Goal: Task Accomplishment & Management: Manage account settings

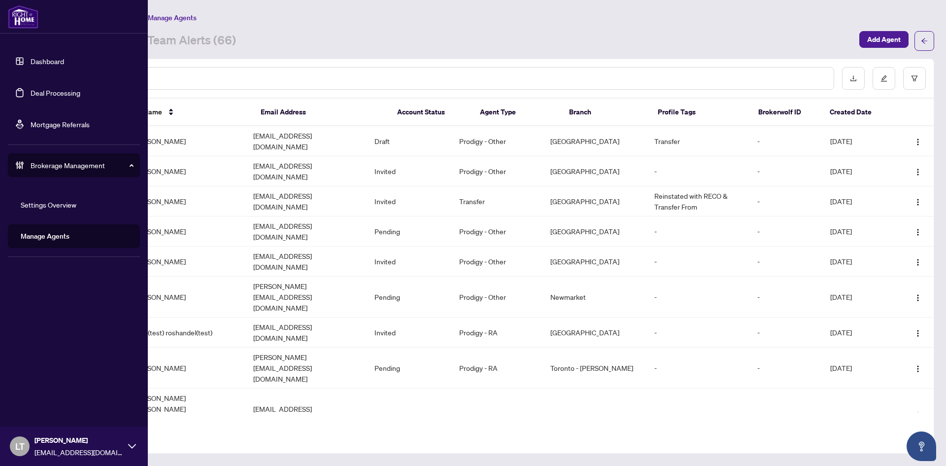
click at [37, 57] on link "Dashboard" at bounding box center [48, 61] width 34 height 9
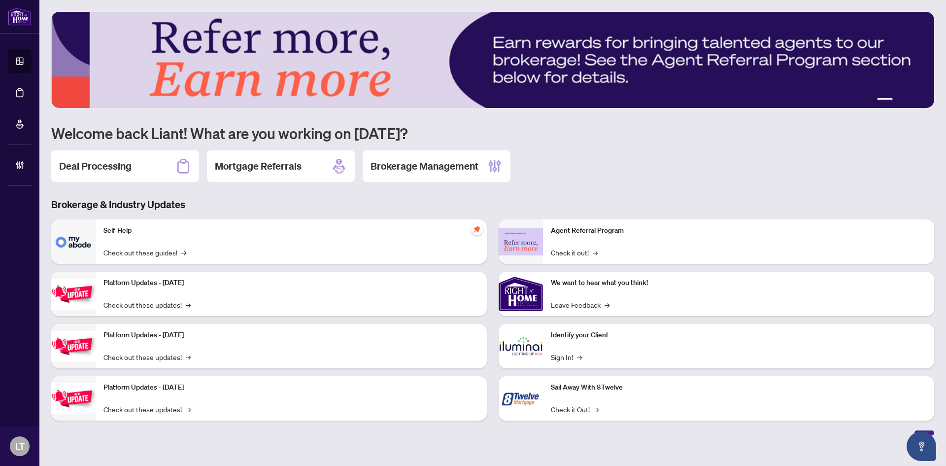
drag, startPoint x: 104, startPoint y: 161, endPoint x: 109, endPoint y: 164, distance: 6.2
click at [104, 160] on h2 "Deal Processing" at bounding box center [95, 166] width 72 height 14
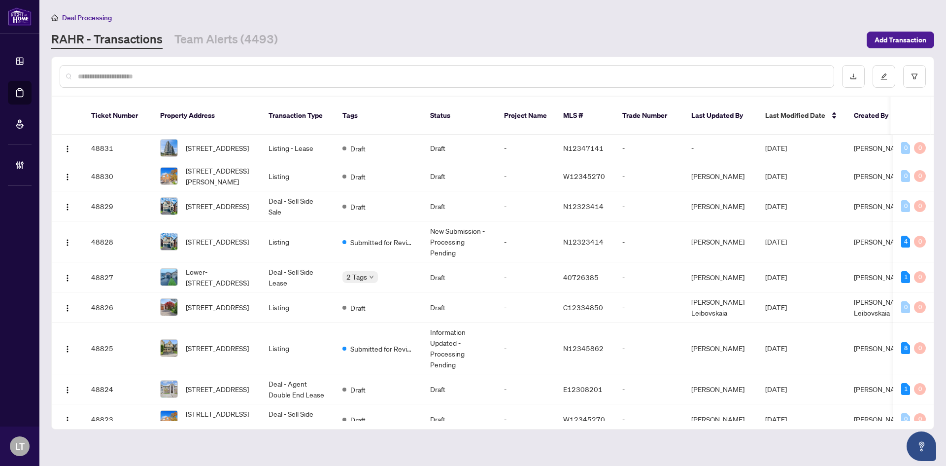
click at [240, 82] on div at bounding box center [447, 76] width 775 height 23
click at [239, 75] on input "text" at bounding box center [452, 76] width 748 height 11
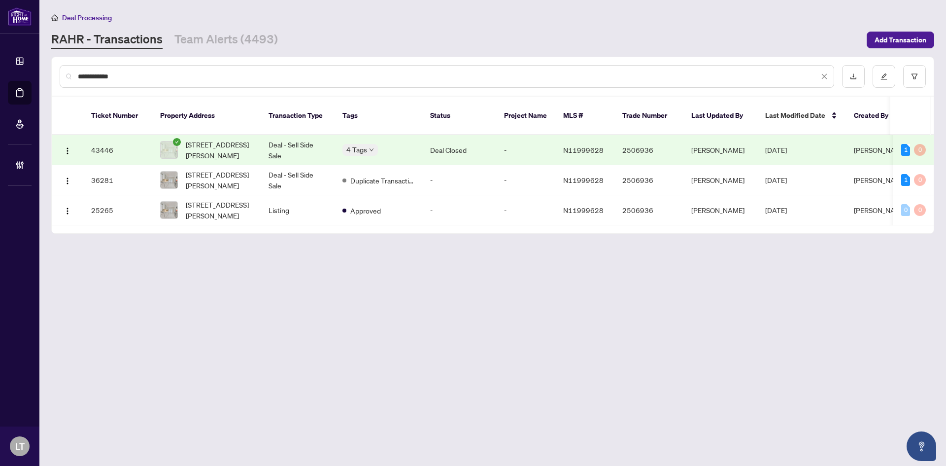
type input "**********"
drag, startPoint x: 261, startPoint y: 146, endPoint x: 268, endPoint y: 151, distance: 8.4
click at [262, 145] on td "Deal - Sell Side Sale" at bounding box center [298, 150] width 74 height 30
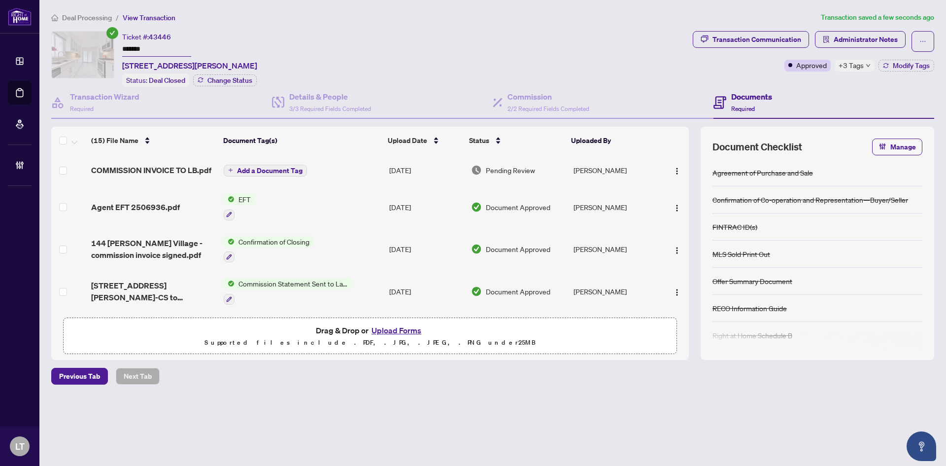
click at [271, 170] on span "Add a Document Tag" at bounding box center [270, 170] width 66 height 7
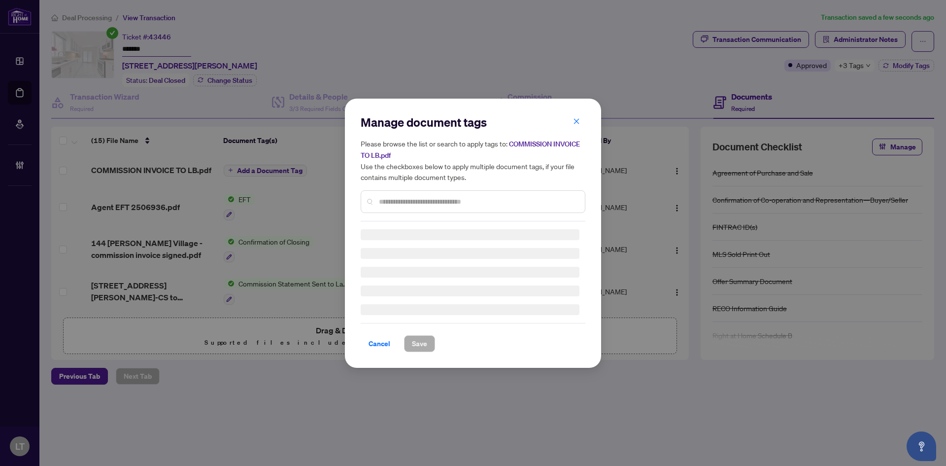
click at [429, 204] on input "text" at bounding box center [478, 201] width 198 height 11
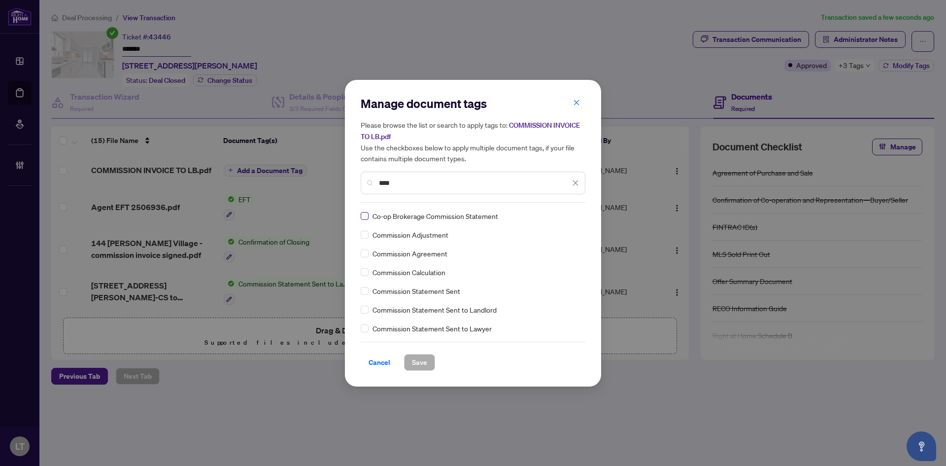
type input "****"
click at [421, 367] on span "Save" at bounding box center [419, 362] width 15 height 16
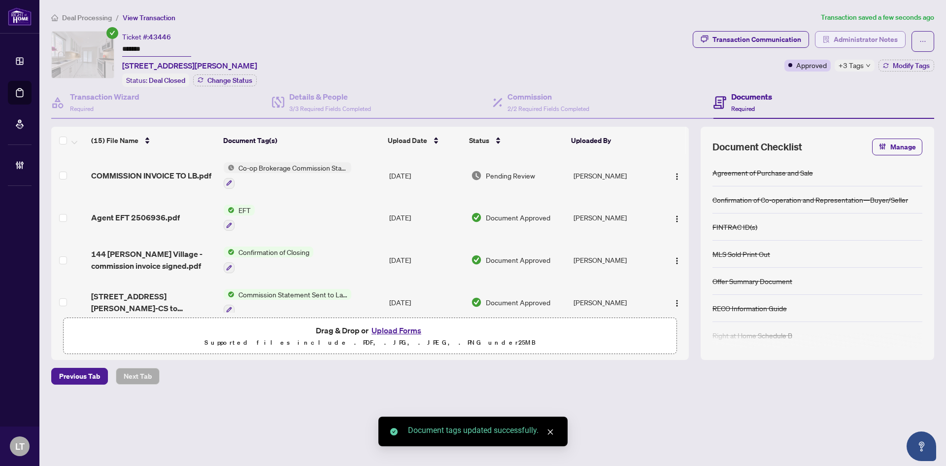
click at [874, 39] on span "Administrator Notes" at bounding box center [866, 40] width 64 height 16
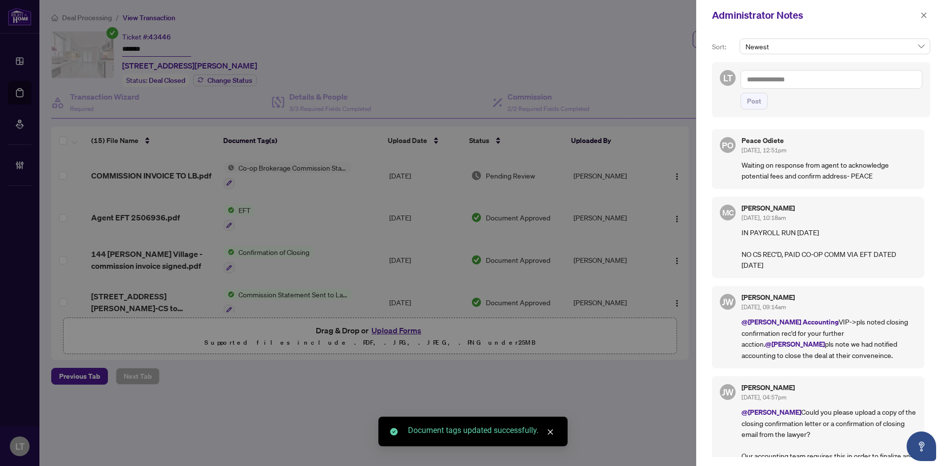
click at [766, 79] on textarea at bounding box center [832, 79] width 182 height 19
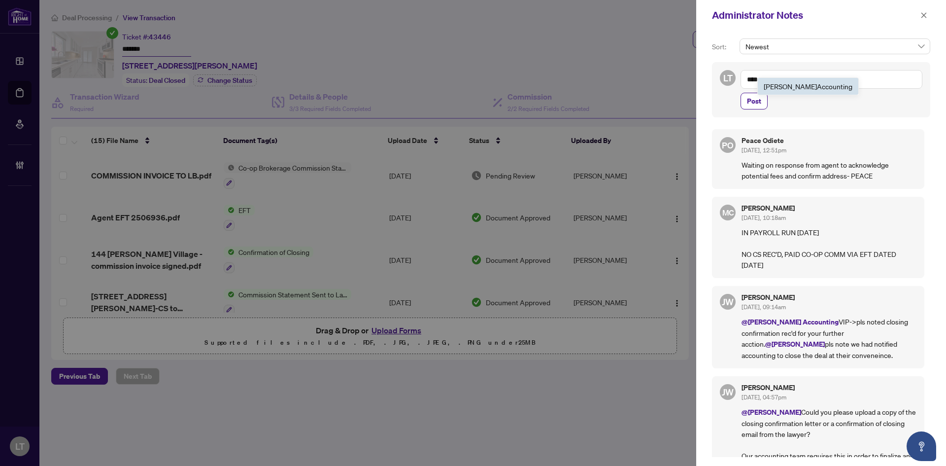
click at [817, 90] on b "Acc" at bounding box center [823, 86] width 12 height 9
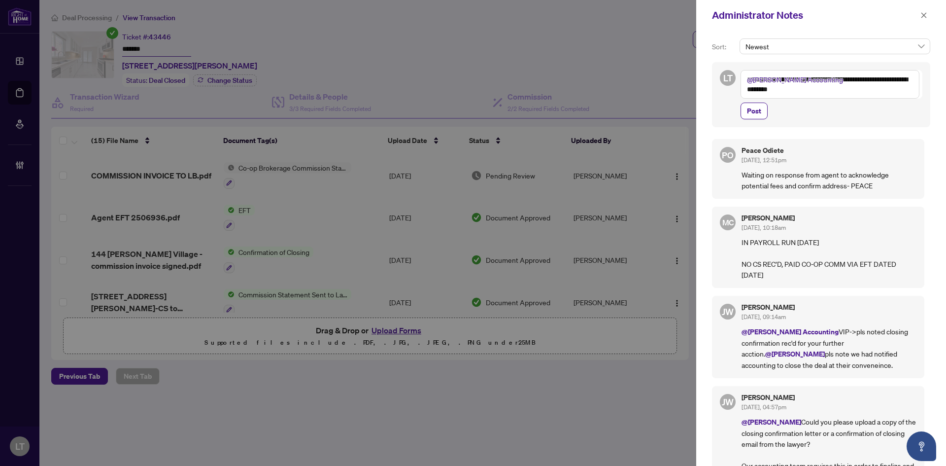
click at [829, 75] on textarea "**********" at bounding box center [830, 84] width 179 height 29
click at [819, 81] on textarea "**********" at bounding box center [830, 84] width 179 height 29
type textarea "**********"
click at [752, 113] on span "Post" at bounding box center [754, 111] width 14 height 16
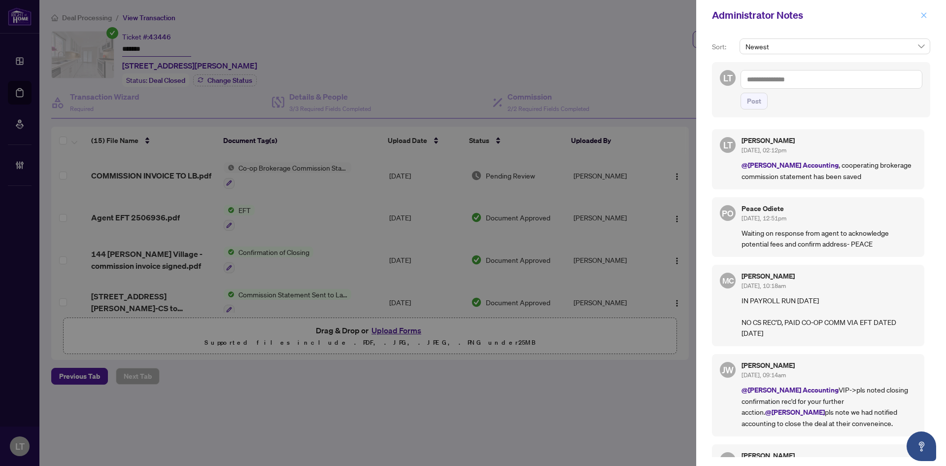
click at [926, 16] on icon "close" at bounding box center [923, 15] width 7 height 7
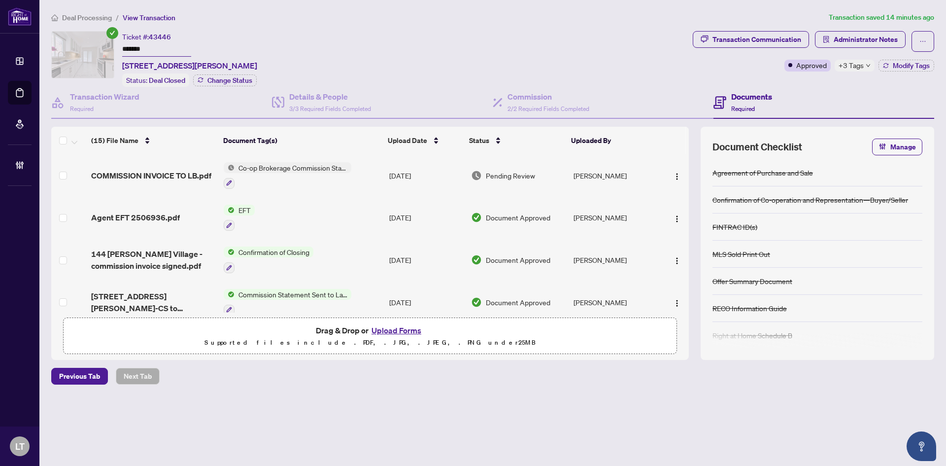
click at [64, 22] on li "Deal Processing" at bounding box center [81, 17] width 61 height 11
click at [65, 16] on span "Deal Processing" at bounding box center [87, 17] width 50 height 9
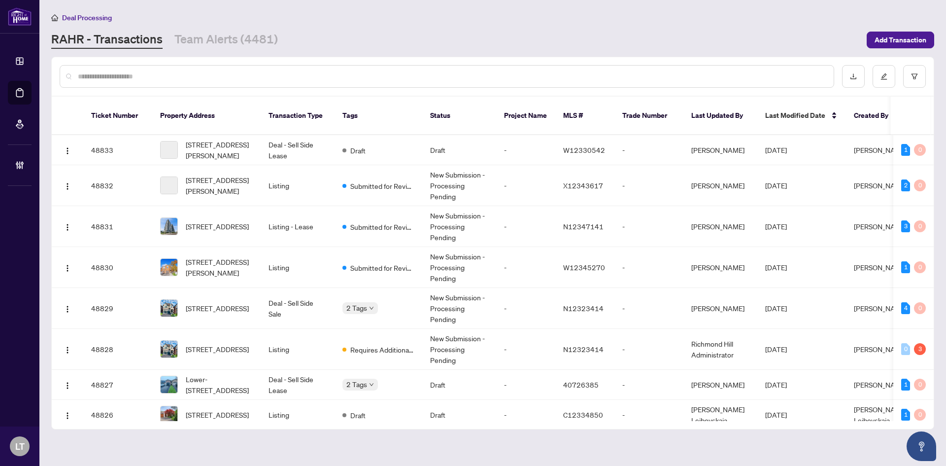
click at [121, 88] on div at bounding box center [493, 76] width 882 height 38
click at [117, 75] on input "text" at bounding box center [452, 76] width 748 height 11
paste input "**********"
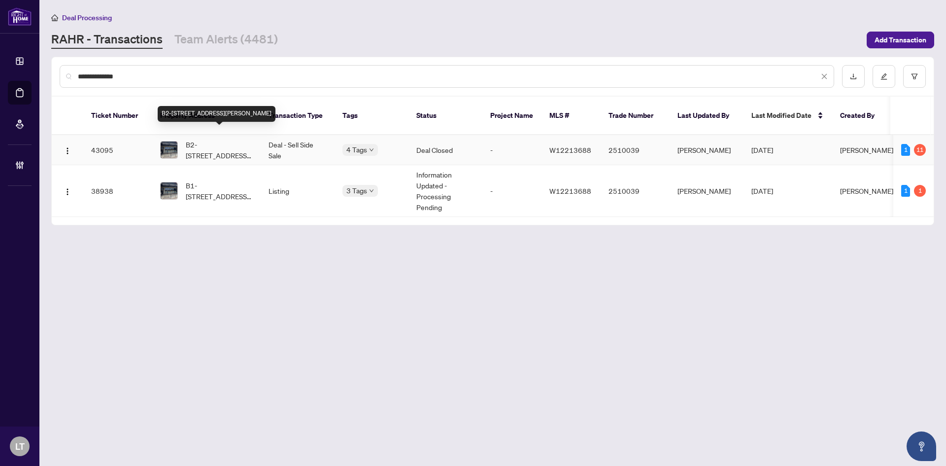
type input "**********"
click at [205, 139] on span "B2-[STREET_ADDRESS][PERSON_NAME]" at bounding box center [219, 150] width 67 height 22
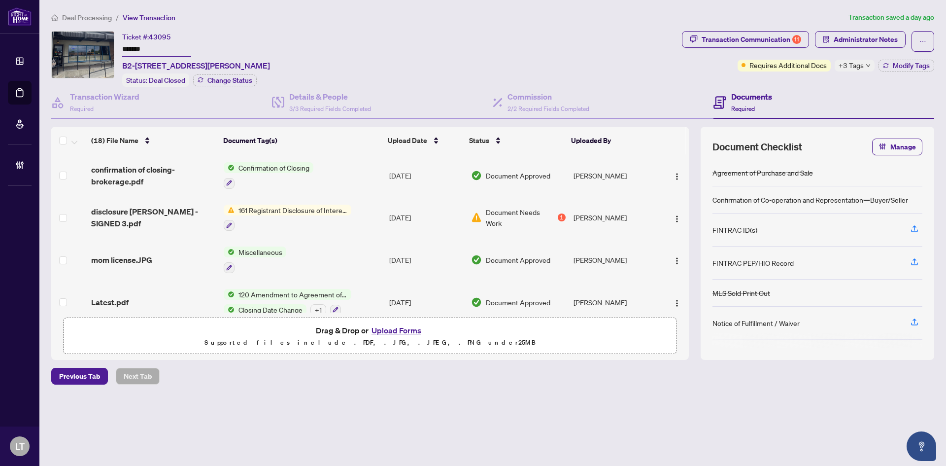
drag, startPoint x: 258, startPoint y: 214, endPoint x: 258, endPoint y: 206, distance: 7.9
click at [258, 212] on div "161 Registrant Disclosure of Interest - Disposition ofProperty" at bounding box center [288, 217] width 128 height 27
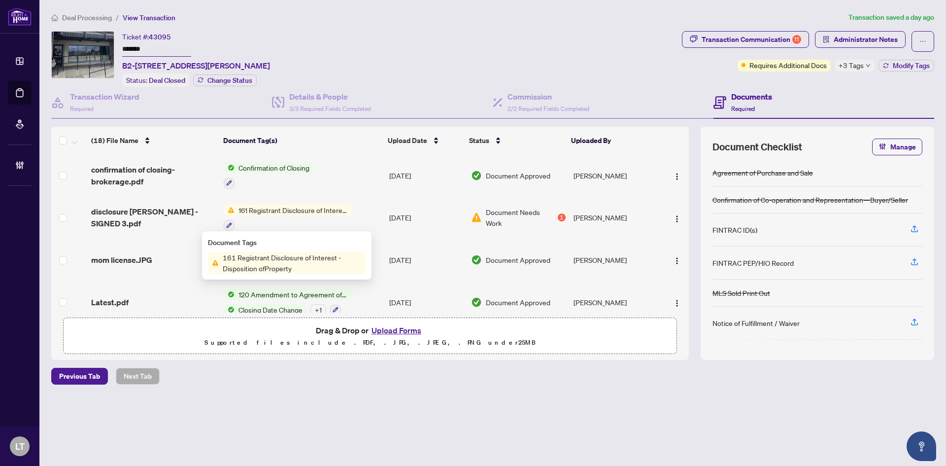
click at [148, 208] on span "disclosure [PERSON_NAME] - SIGNED 3.pdf" at bounding box center [153, 217] width 125 height 24
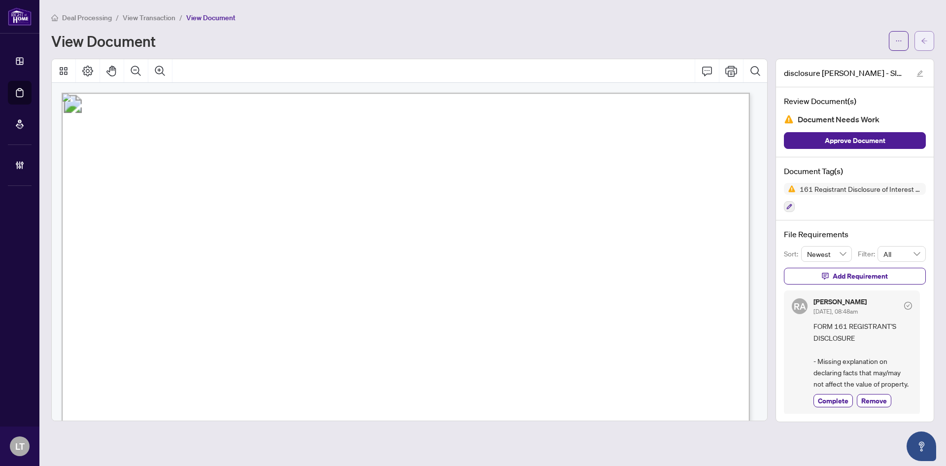
click at [927, 39] on icon "arrow-left" at bounding box center [924, 40] width 7 height 7
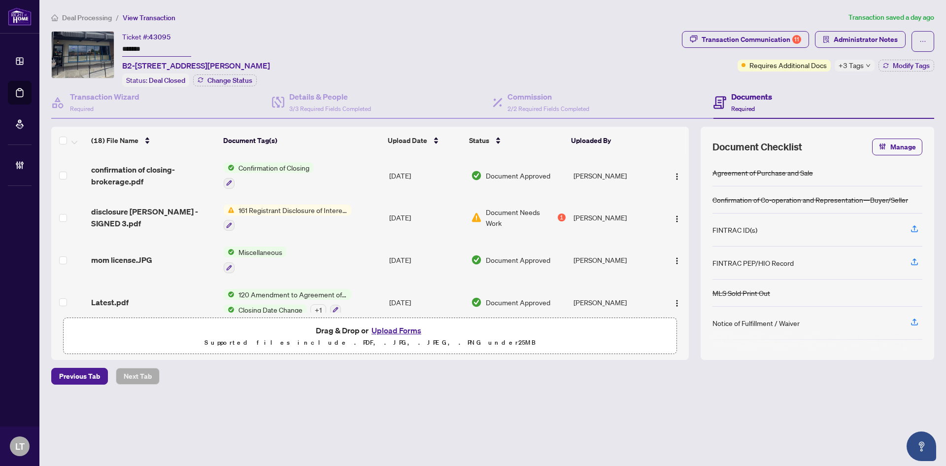
click at [581, 219] on td "[PERSON_NAME]" at bounding box center [615, 218] width 90 height 42
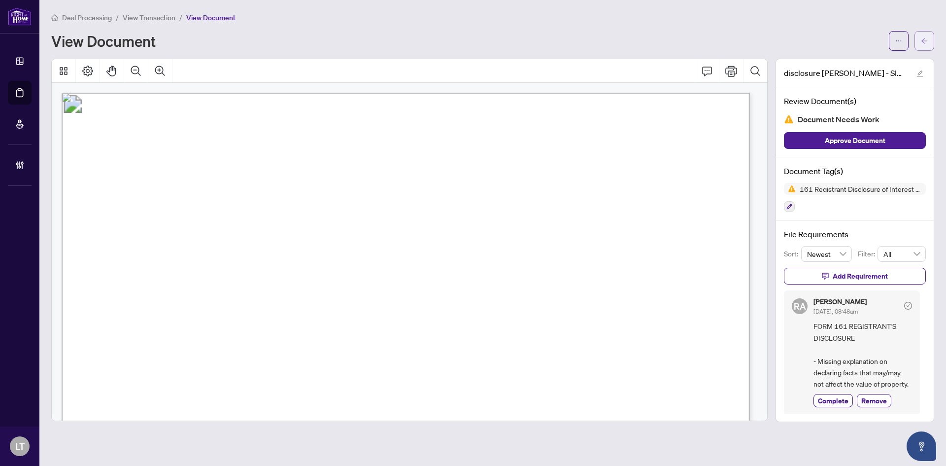
click at [917, 44] on button "button" at bounding box center [925, 41] width 20 height 20
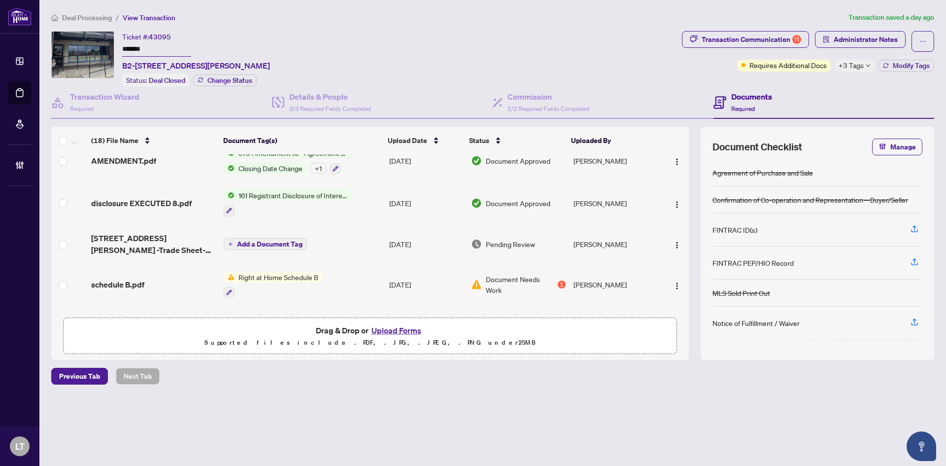
scroll to position [542, 0]
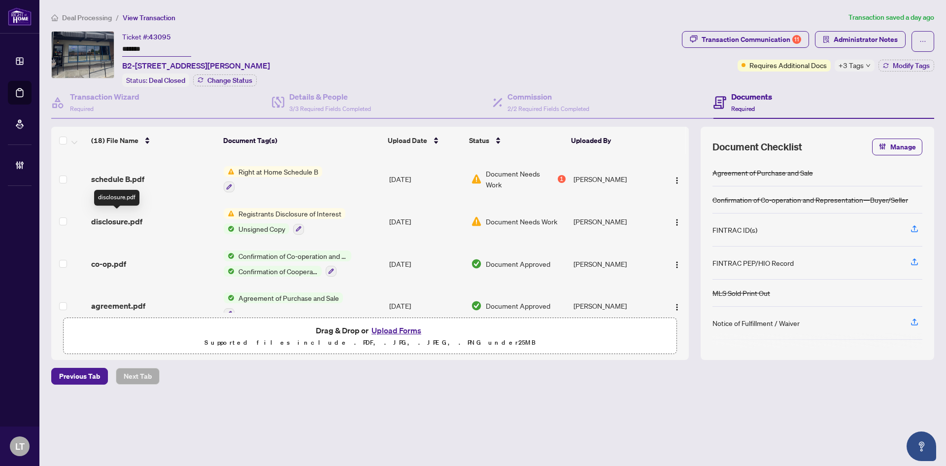
click at [126, 221] on span "disclosure.pdf" at bounding box center [116, 221] width 51 height 12
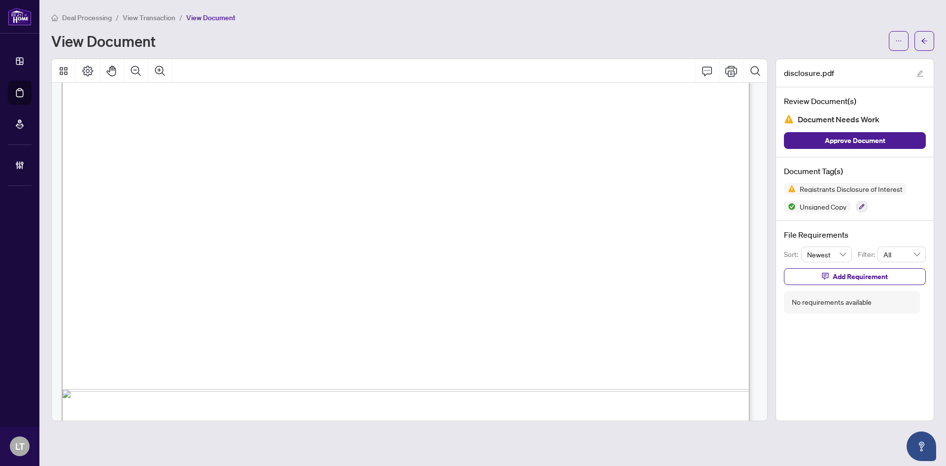
scroll to position [542, 0]
click at [928, 43] on button "button" at bounding box center [925, 41] width 20 height 20
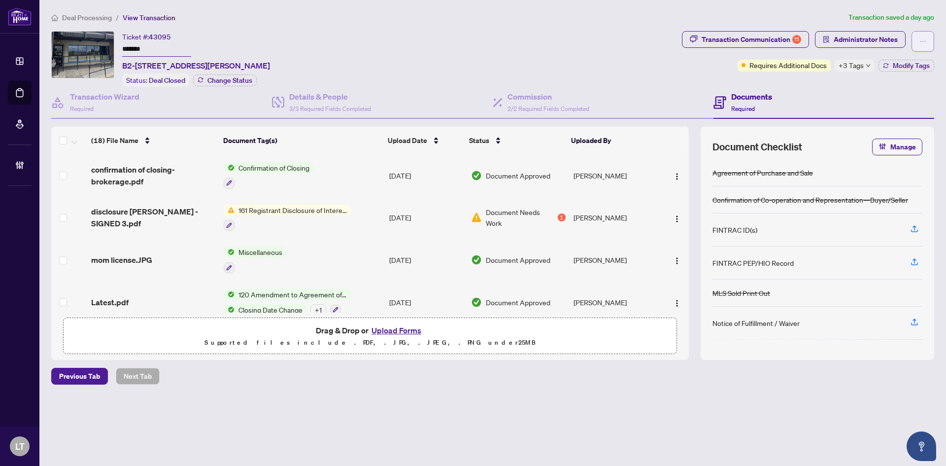
click at [918, 41] on button "button" at bounding box center [923, 41] width 23 height 21
click at [782, 68] on span "Requires Additional Docs" at bounding box center [787, 65] width 77 height 11
click at [732, 36] on div "Transaction Communication 11" at bounding box center [752, 40] width 100 height 16
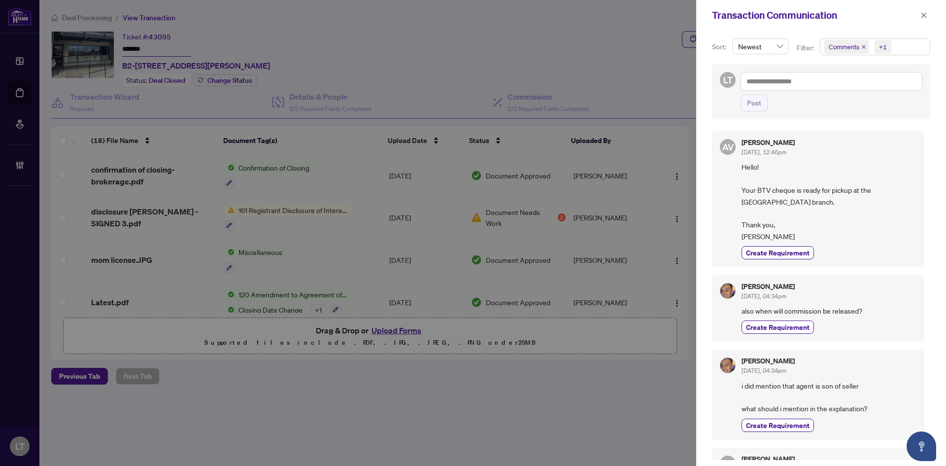
click at [878, 47] on span "+1" at bounding box center [883, 47] width 17 height 14
drag, startPoint x: 831, startPoint y: 85, endPoint x: 831, endPoint y: 90, distance: 5.4
click at [831, 86] on span "Select Comments" at bounding box center [830, 88] width 8 height 8
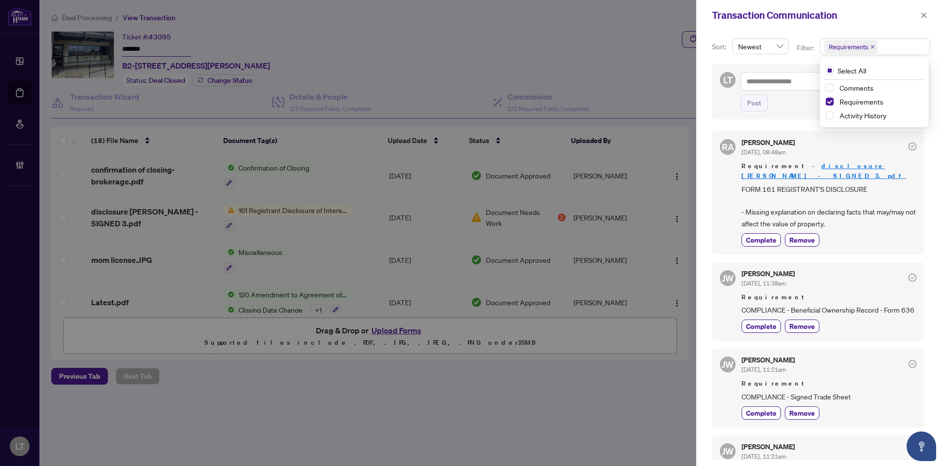
click at [900, 190] on span "FORM 161 REGISTRANT'S DISCLOSURE - Missing explanation on declaring facts that …" at bounding box center [829, 206] width 175 height 46
click at [605, 238] on div at bounding box center [473, 233] width 946 height 466
click at [920, 18] on button "button" at bounding box center [924, 15] width 13 height 12
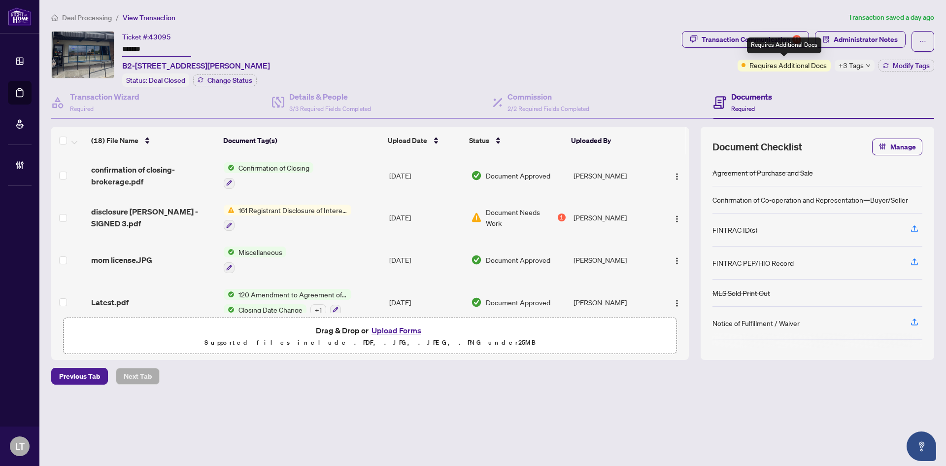
click at [796, 66] on span "Requires Additional Docs" at bounding box center [787, 65] width 77 height 11
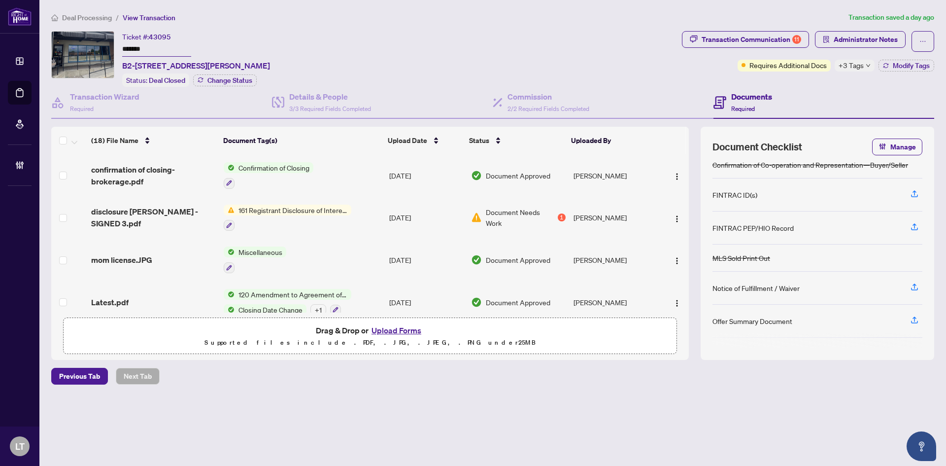
scroll to position [49, 0]
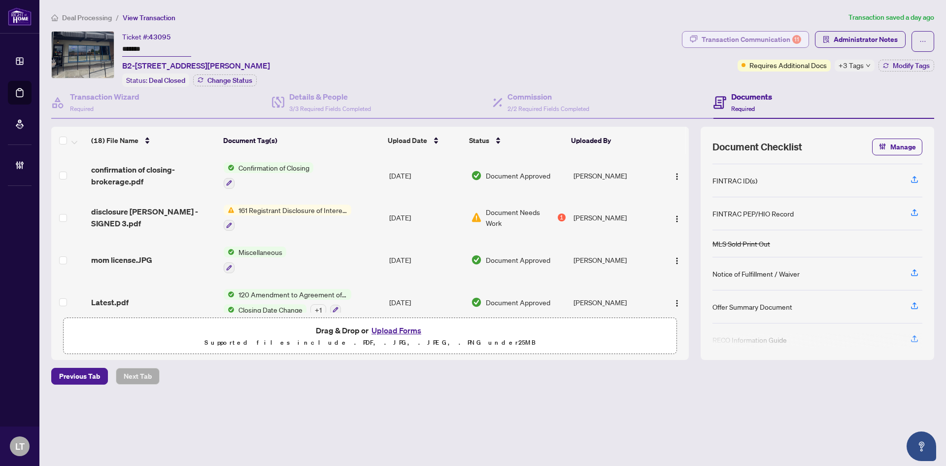
click at [766, 38] on div "Transaction Communication 11" at bounding box center [752, 40] width 100 height 16
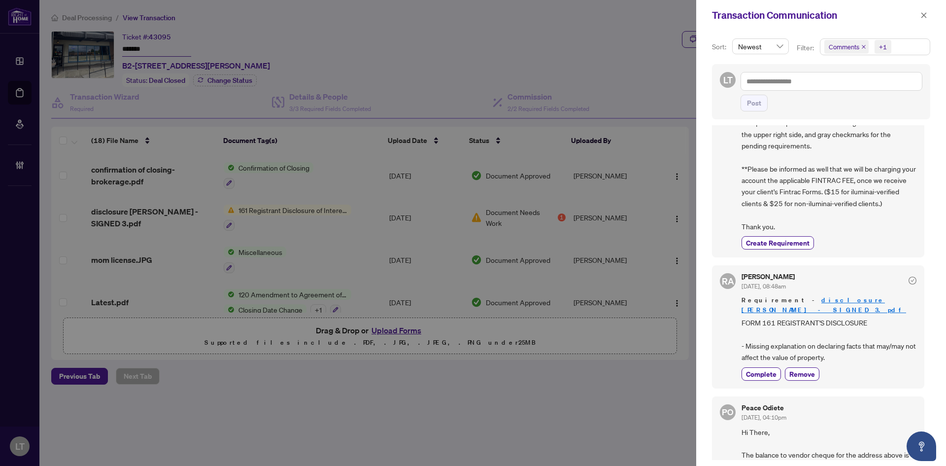
scroll to position [542, 0]
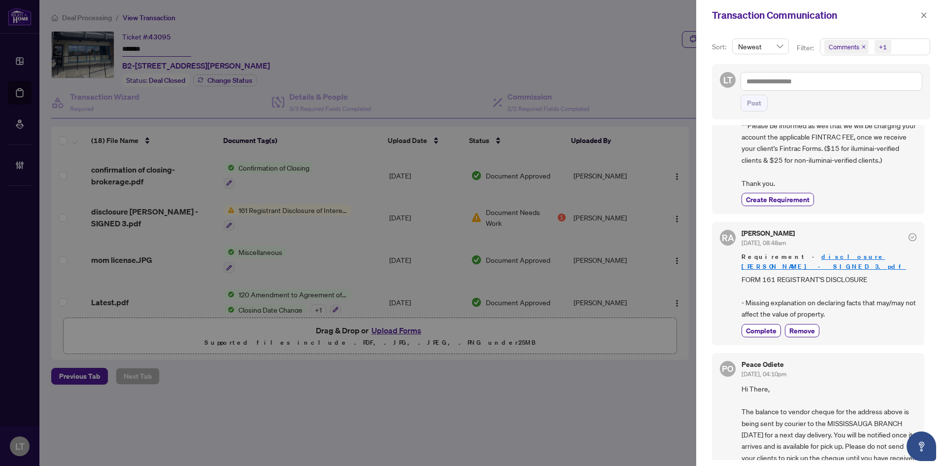
drag, startPoint x: 173, startPoint y: 219, endPoint x: 167, endPoint y: 213, distance: 8.4
click at [173, 219] on div at bounding box center [473, 233] width 946 height 466
click at [923, 17] on icon "close" at bounding box center [923, 15] width 7 height 7
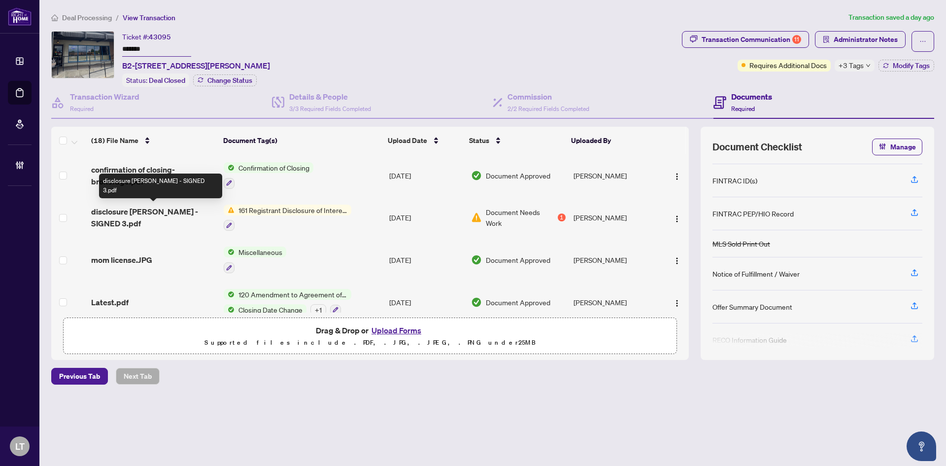
click at [166, 210] on span "disclosure [PERSON_NAME] - SIGNED 3.pdf" at bounding box center [153, 217] width 125 height 24
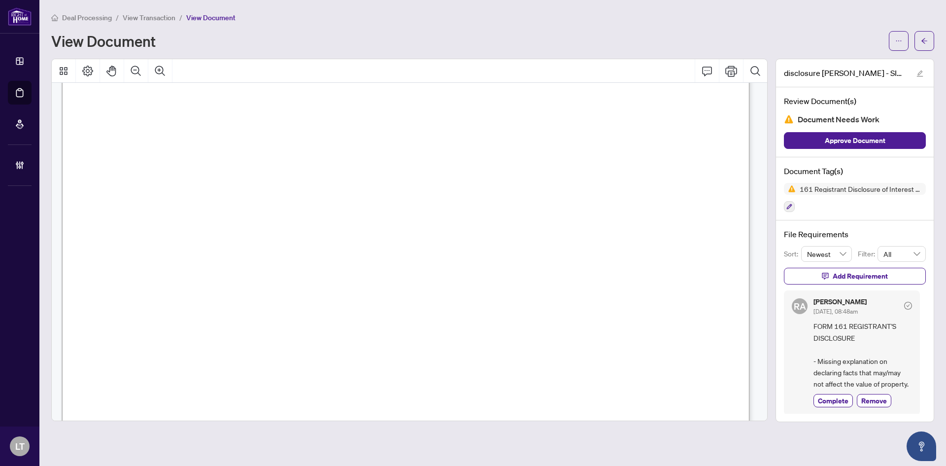
scroll to position [493, 0]
click at [927, 43] on icon "arrow-left" at bounding box center [924, 40] width 7 height 7
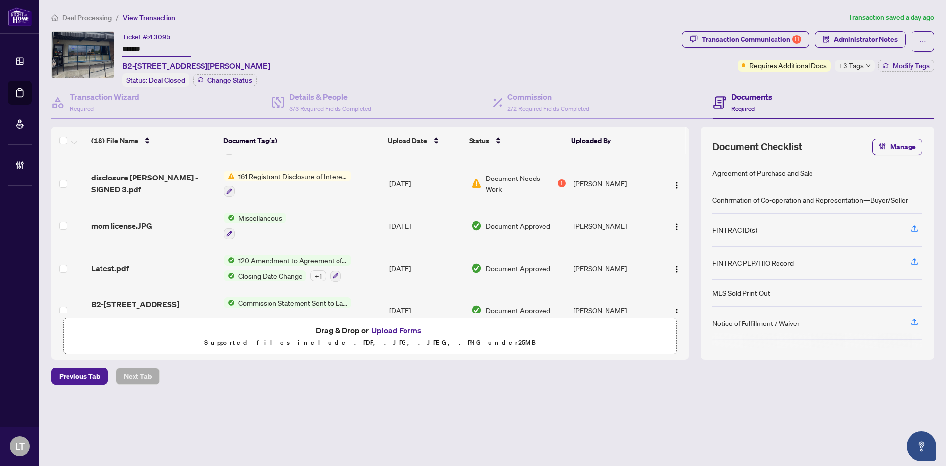
scroll to position [49, 0]
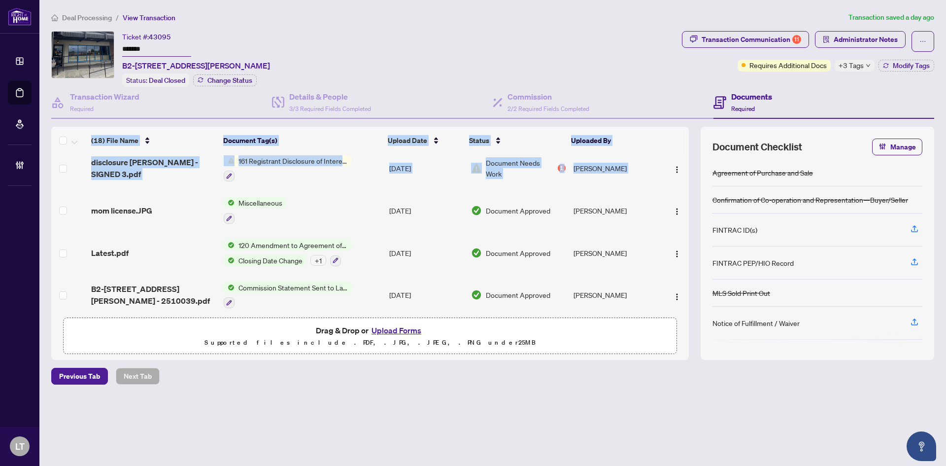
drag, startPoint x: 689, startPoint y: 143, endPoint x: 692, endPoint y: 165, distance: 21.4
click at [689, 146] on div "(18) File Name Document Tag(s) Upload Date Status Uploaded By confirmation of c…" at bounding box center [492, 243] width 883 height 233
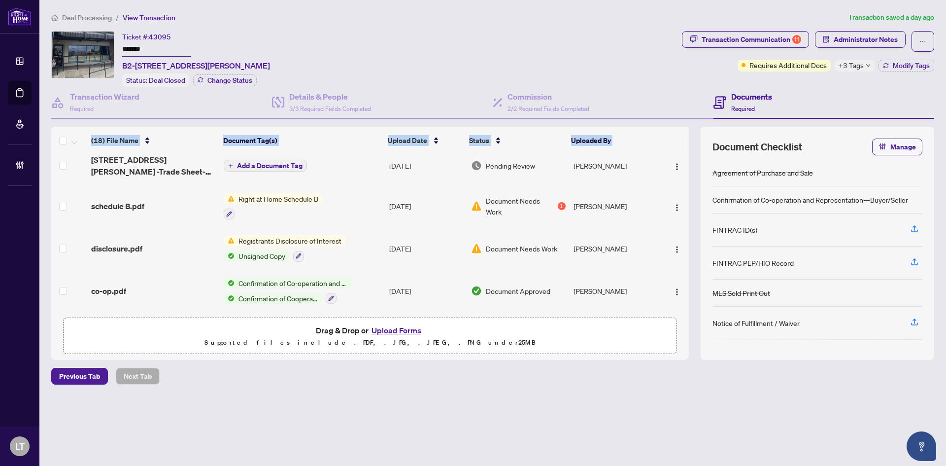
scroll to position [517, 0]
